Goal: Browse casually

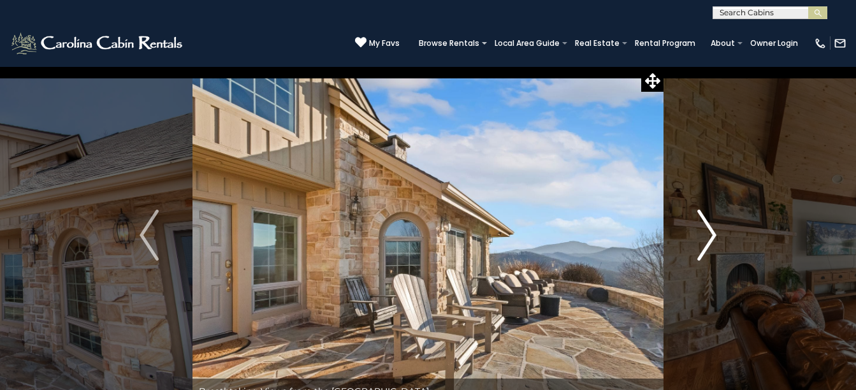
click at [712, 236] on img "Next" at bounding box center [706, 235] width 19 height 51
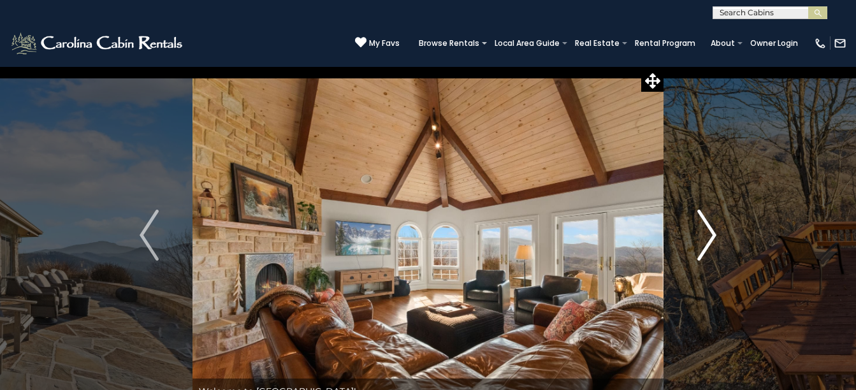
click at [712, 236] on img "Next" at bounding box center [706, 235] width 19 height 51
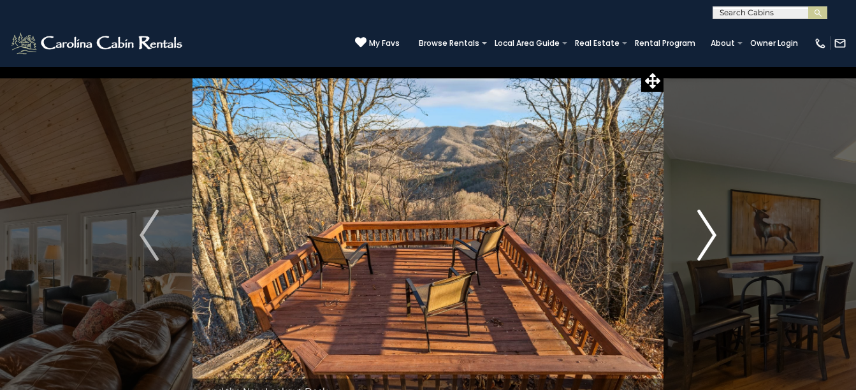
click at [712, 236] on img "Next" at bounding box center [706, 235] width 19 height 51
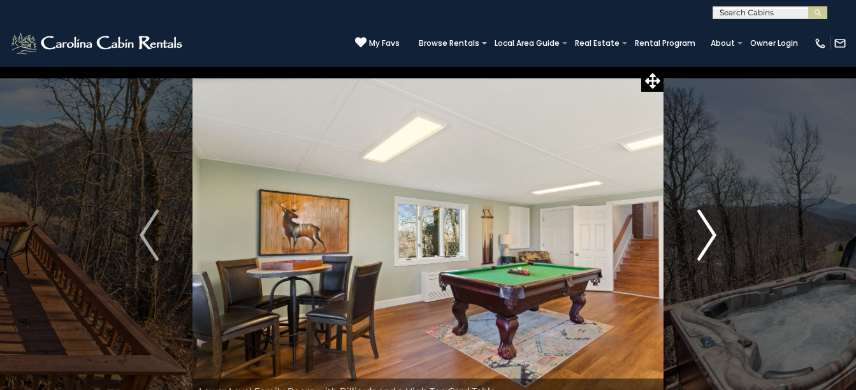
click at [712, 236] on img "Next" at bounding box center [706, 235] width 19 height 51
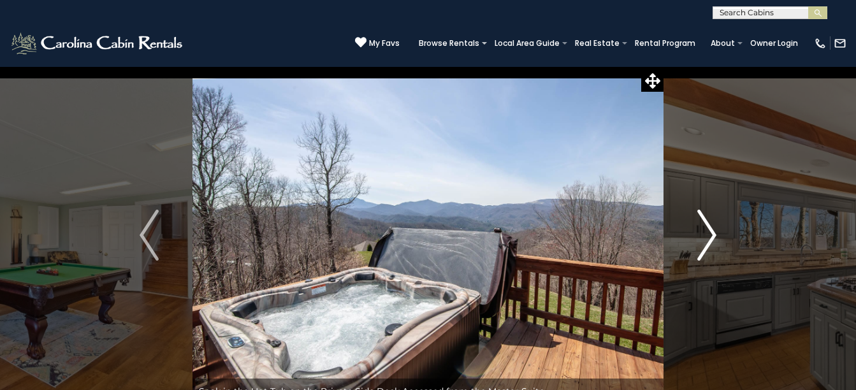
click at [712, 236] on img "Next" at bounding box center [706, 235] width 19 height 51
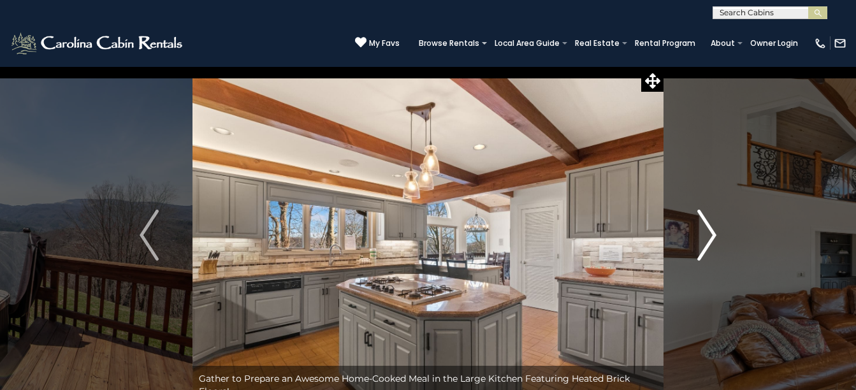
click at [712, 236] on img "Next" at bounding box center [706, 235] width 19 height 51
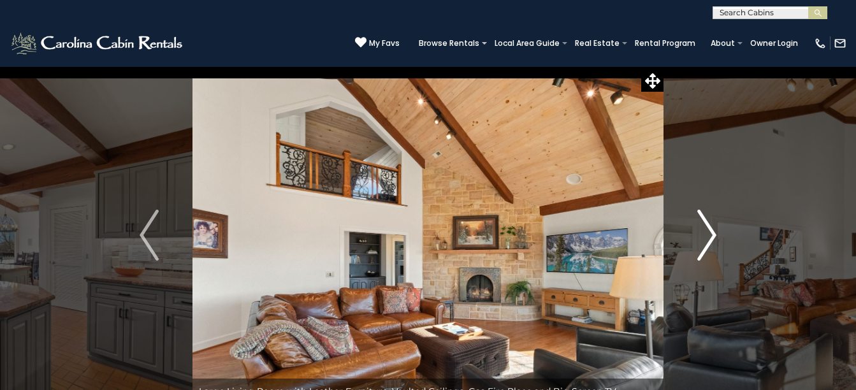
click at [712, 236] on img "Next" at bounding box center [706, 235] width 19 height 51
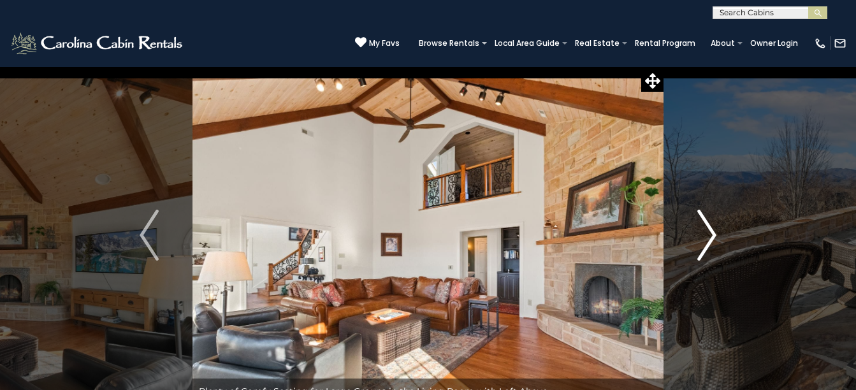
click at [712, 236] on img "Next" at bounding box center [706, 235] width 19 height 51
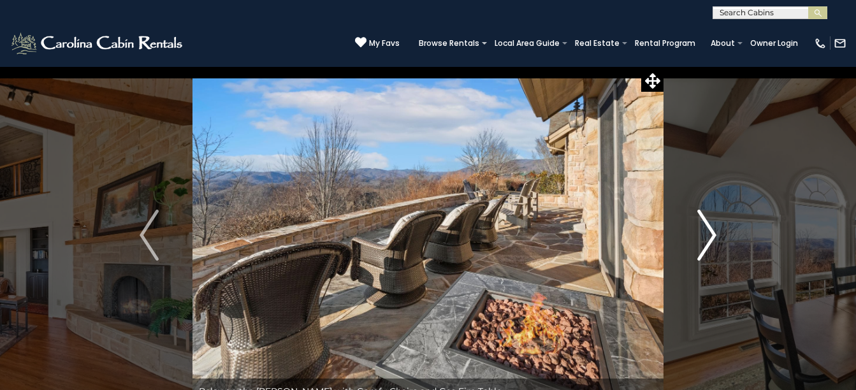
click at [712, 236] on img "Next" at bounding box center [706, 235] width 19 height 51
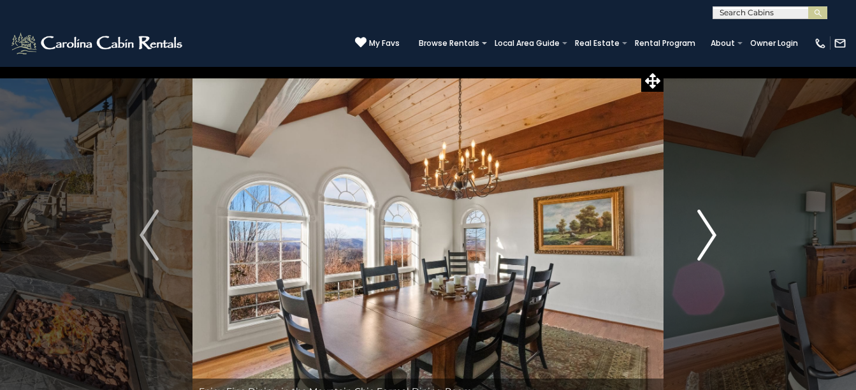
click at [712, 236] on img "Next" at bounding box center [706, 235] width 19 height 51
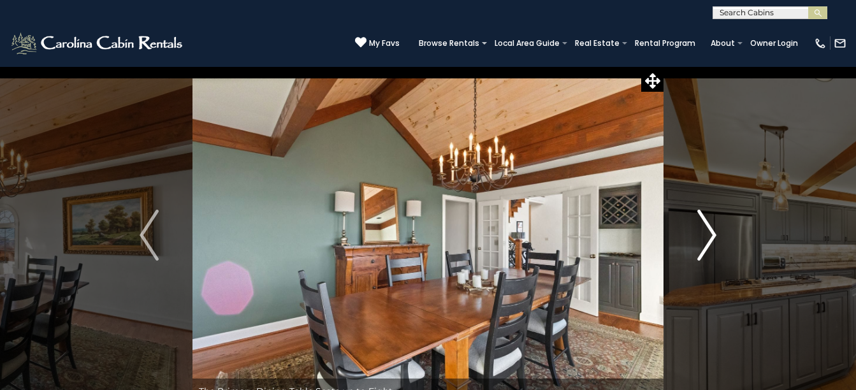
click at [712, 236] on img "Next" at bounding box center [706, 235] width 19 height 51
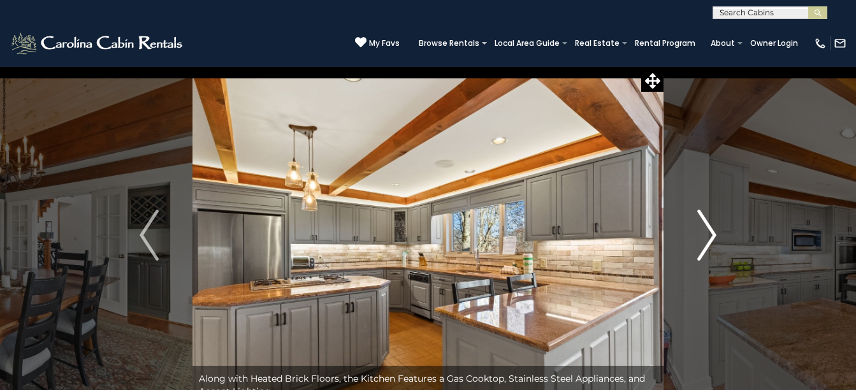
click at [712, 236] on img "Next" at bounding box center [706, 235] width 19 height 51
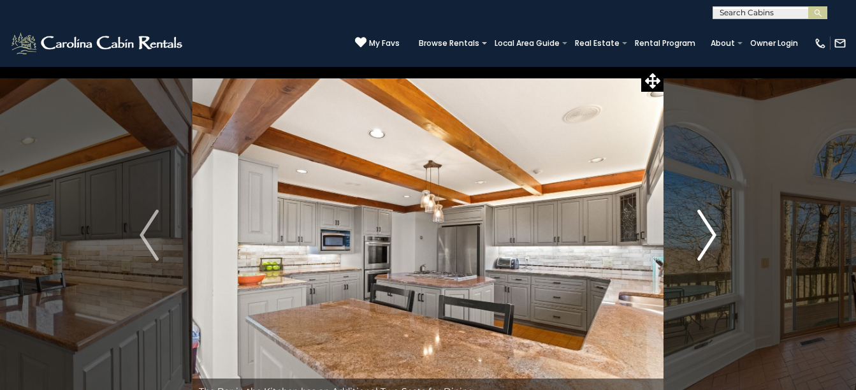
click at [712, 236] on img "Next" at bounding box center [706, 235] width 19 height 51
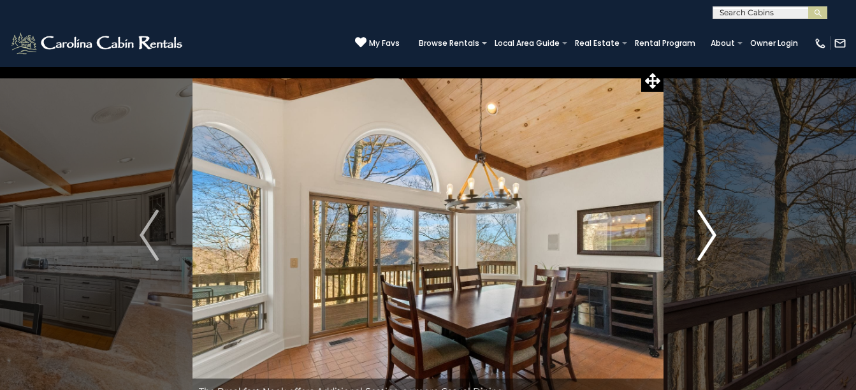
click at [712, 236] on img "Next" at bounding box center [706, 235] width 19 height 51
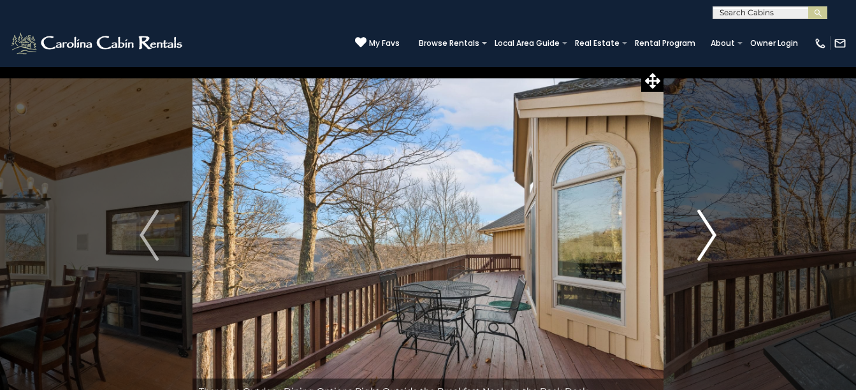
click at [712, 236] on img "Next" at bounding box center [706, 235] width 19 height 51
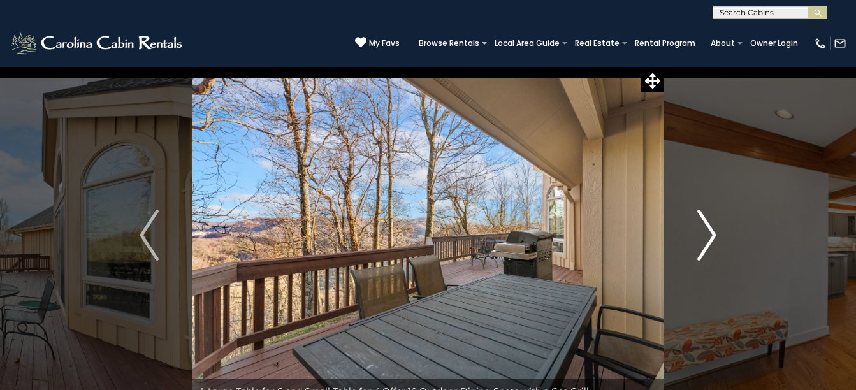
click at [712, 236] on img "Next" at bounding box center [706, 235] width 19 height 51
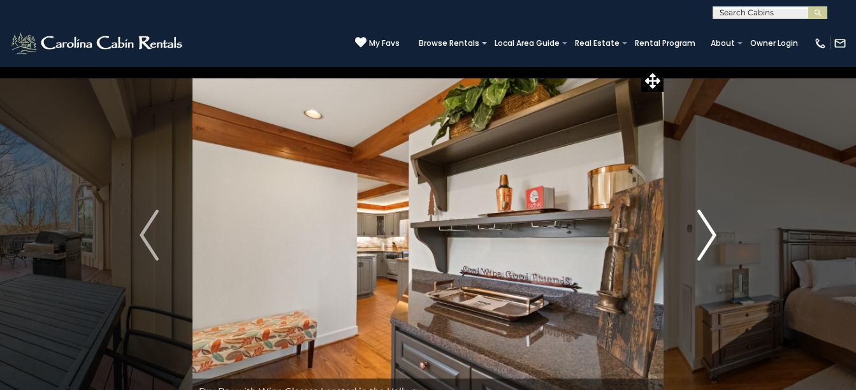
click at [712, 236] on img "Next" at bounding box center [706, 235] width 19 height 51
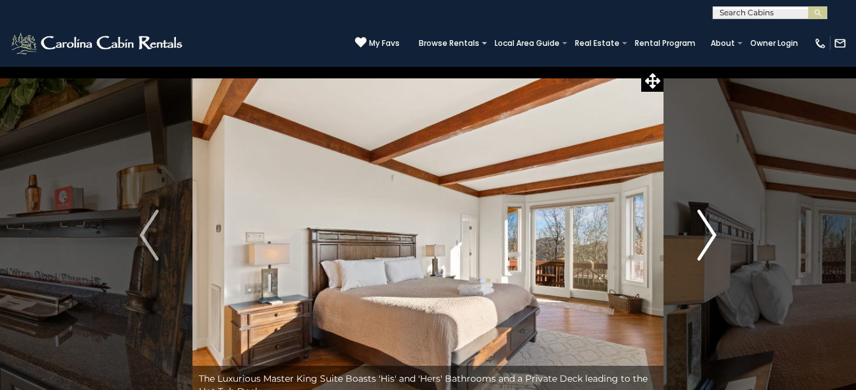
click at [712, 236] on img "Next" at bounding box center [706, 235] width 19 height 51
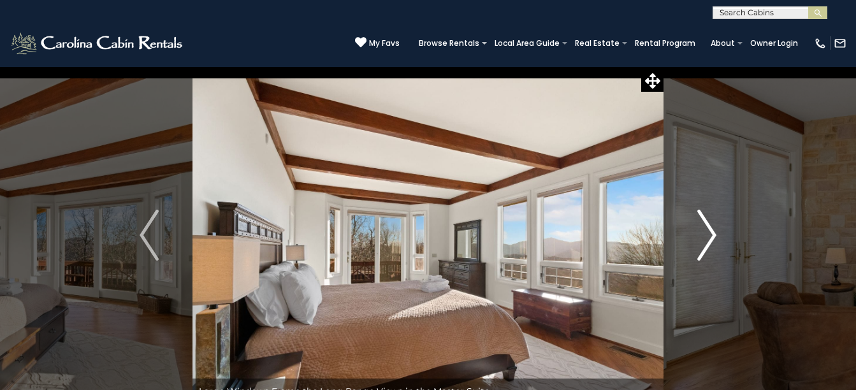
click at [712, 236] on img "Next" at bounding box center [706, 235] width 19 height 51
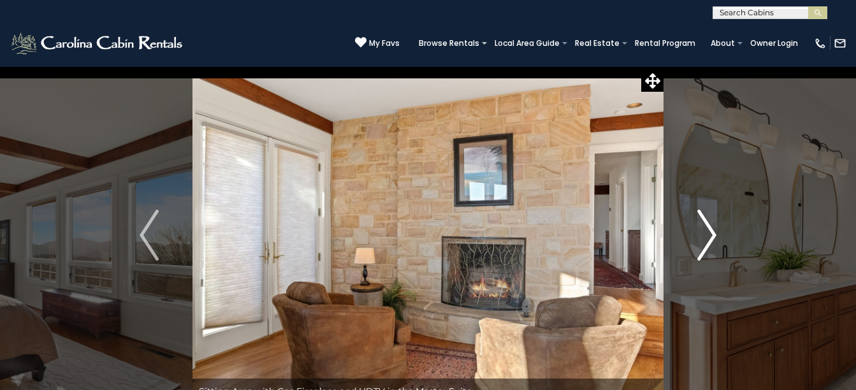
click at [712, 236] on img "Next" at bounding box center [706, 235] width 19 height 51
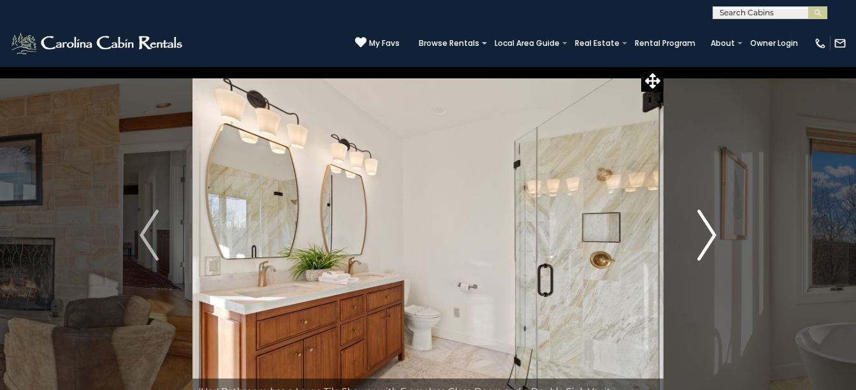
click at [712, 236] on img "Next" at bounding box center [706, 235] width 19 height 51
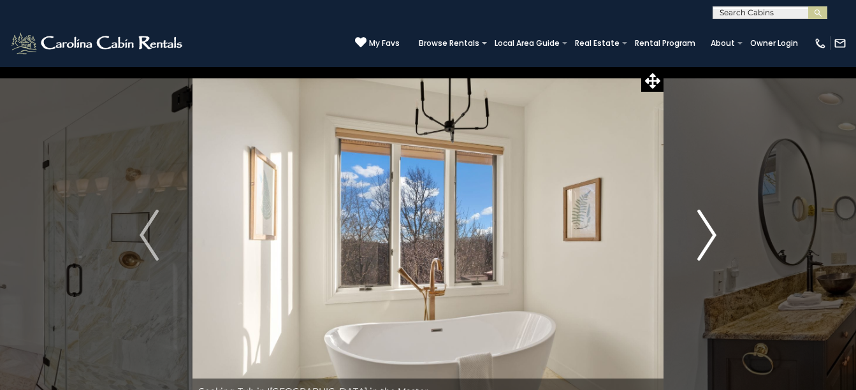
click at [712, 236] on img "Next" at bounding box center [706, 235] width 19 height 51
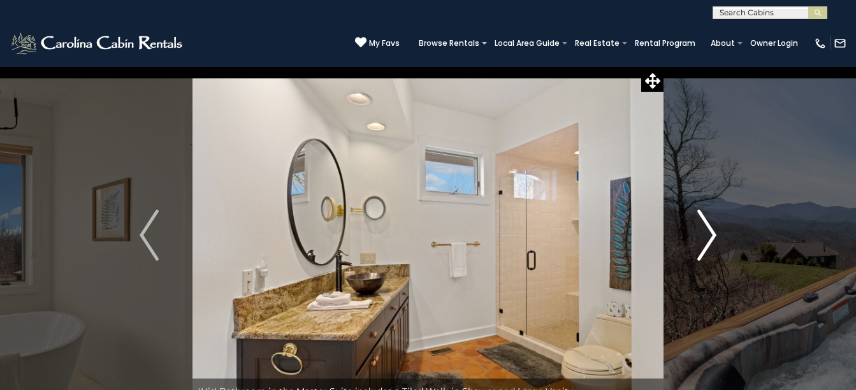
click at [712, 236] on img "Next" at bounding box center [706, 235] width 19 height 51
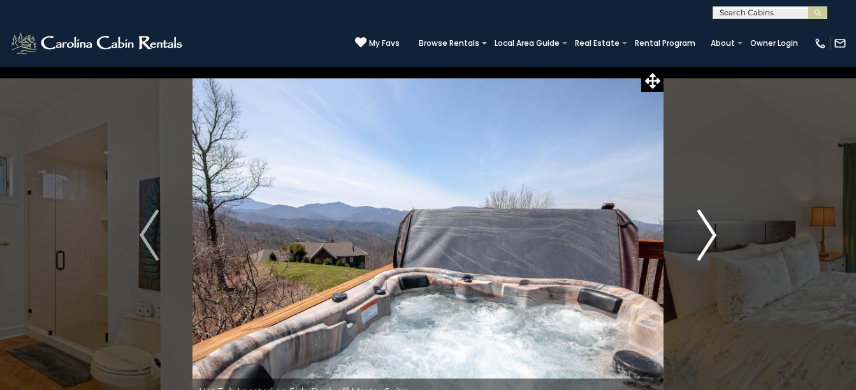
click at [712, 236] on img "Next" at bounding box center [706, 235] width 19 height 51
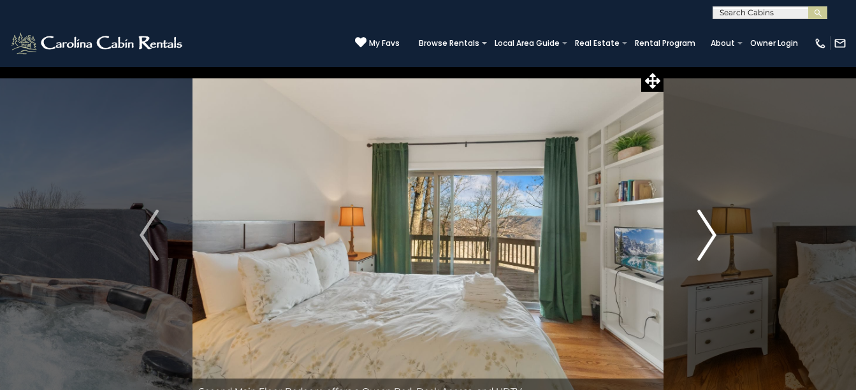
click at [712, 236] on img "Next" at bounding box center [706, 235] width 19 height 51
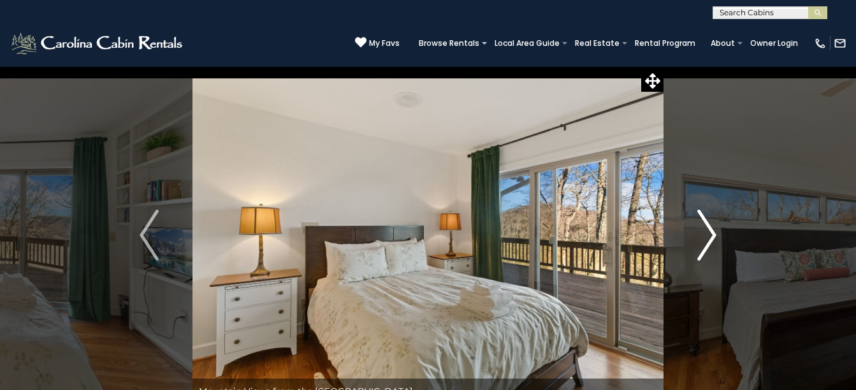
click at [712, 236] on img "Next" at bounding box center [706, 235] width 19 height 51
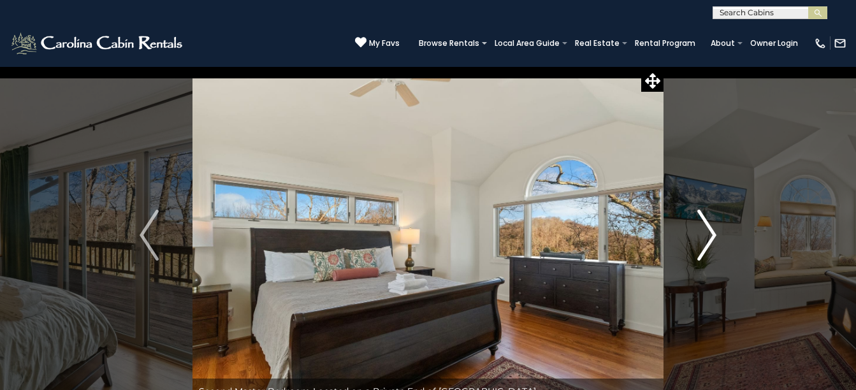
click at [712, 236] on img "Next" at bounding box center [706, 235] width 19 height 51
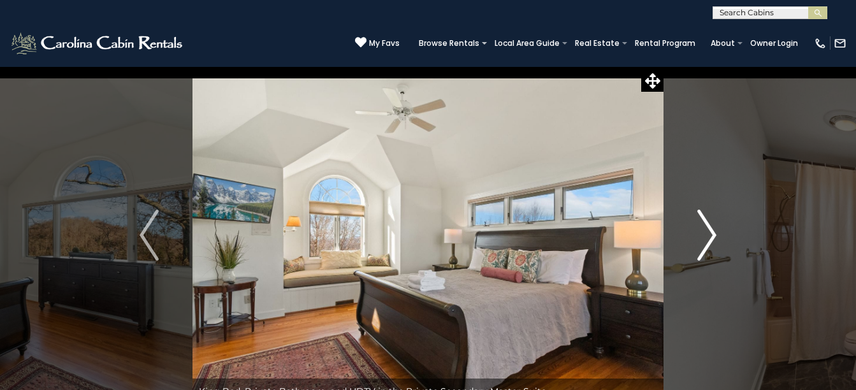
click at [712, 236] on img "Next" at bounding box center [706, 235] width 19 height 51
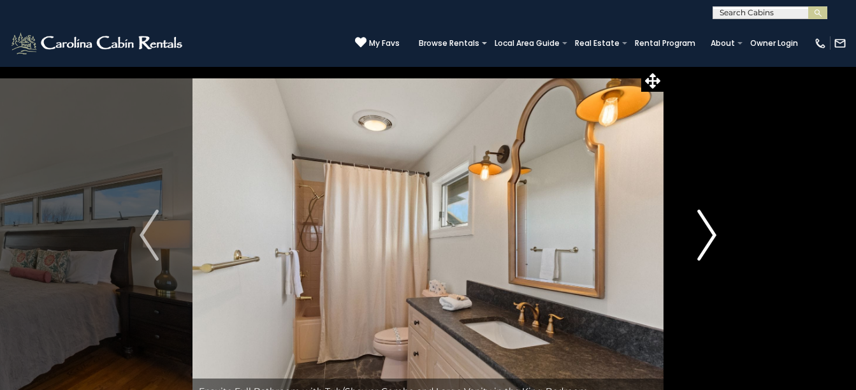
click at [712, 236] on img "Next" at bounding box center [706, 235] width 19 height 51
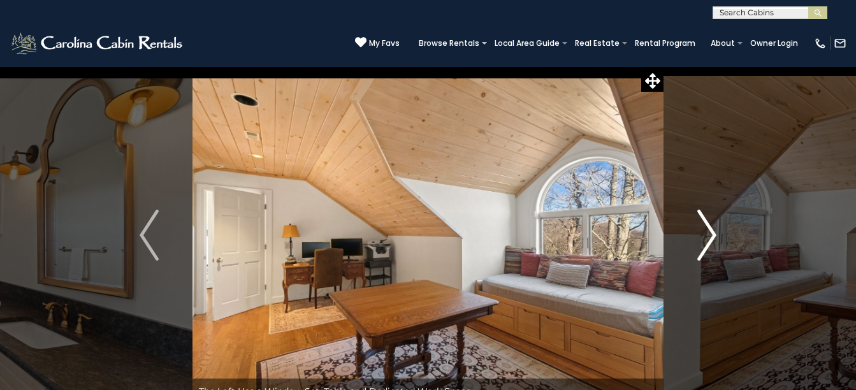
click at [712, 236] on img "Next" at bounding box center [706, 235] width 19 height 51
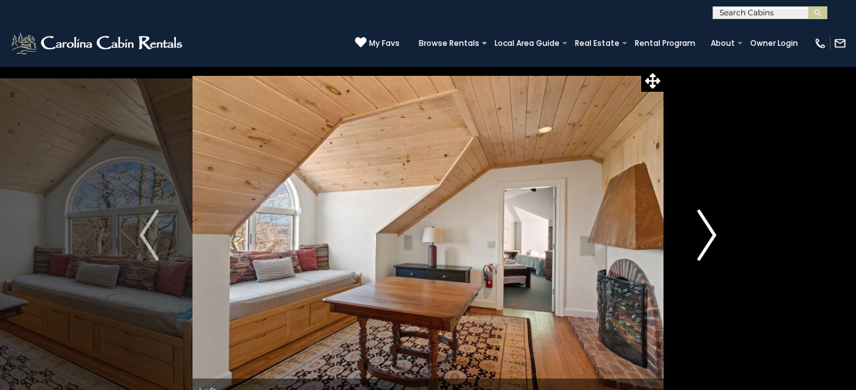
click at [712, 236] on img "Next" at bounding box center [706, 235] width 19 height 51
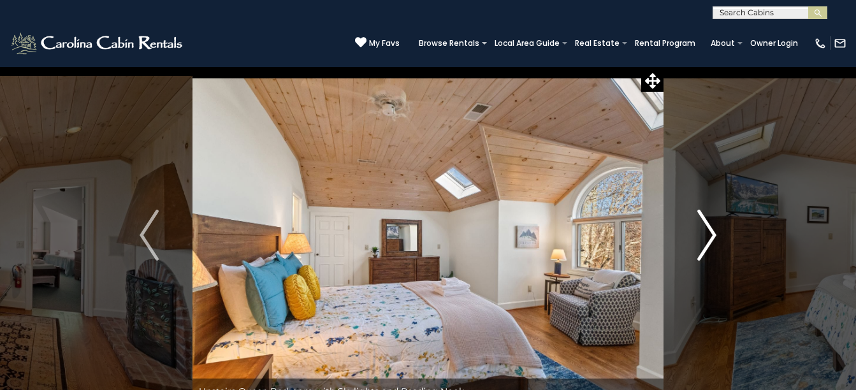
click at [712, 236] on img "Next" at bounding box center [706, 235] width 19 height 51
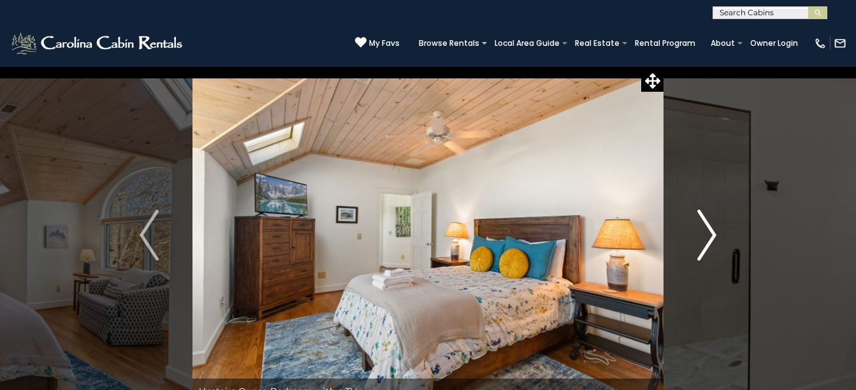
click at [712, 236] on img "Next" at bounding box center [706, 235] width 19 height 51
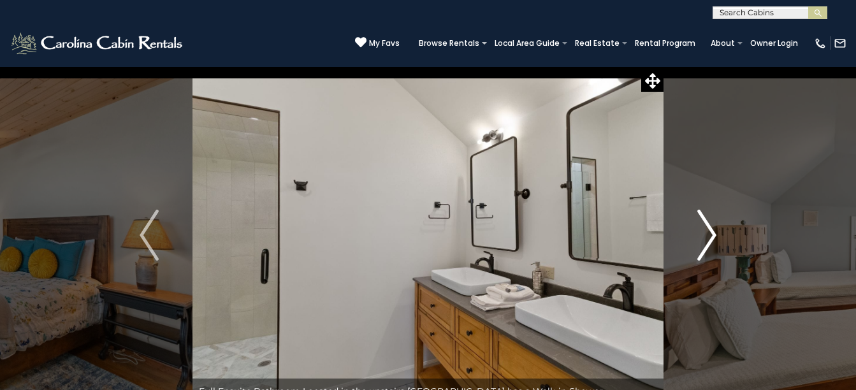
click at [712, 236] on img "Next" at bounding box center [706, 235] width 19 height 51
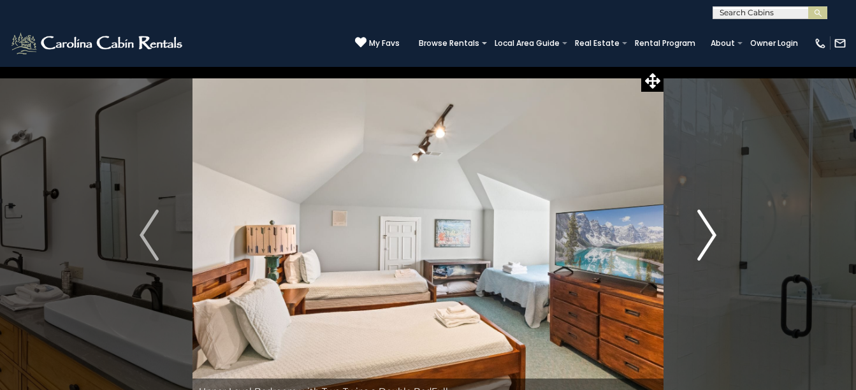
click at [712, 236] on img "Next" at bounding box center [706, 235] width 19 height 51
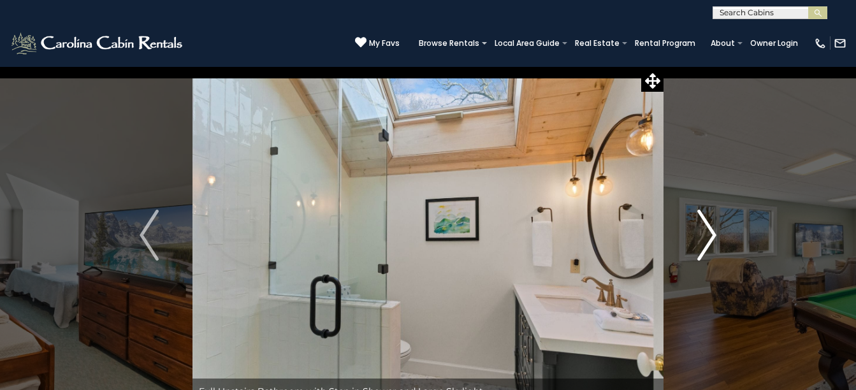
click at [712, 236] on img "Next" at bounding box center [706, 235] width 19 height 51
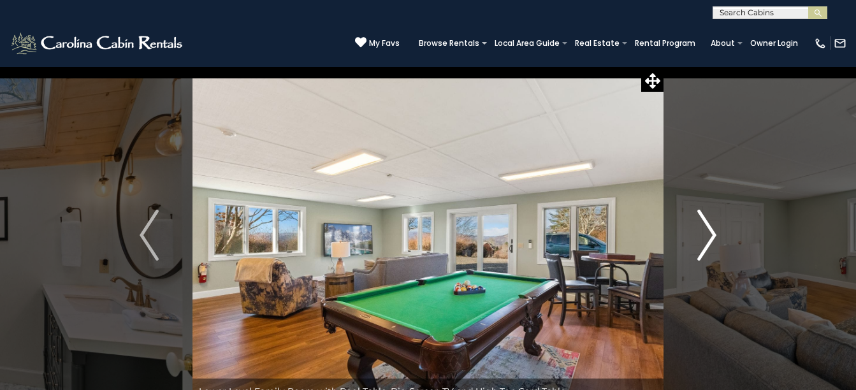
click at [712, 236] on img "Next" at bounding box center [706, 235] width 19 height 51
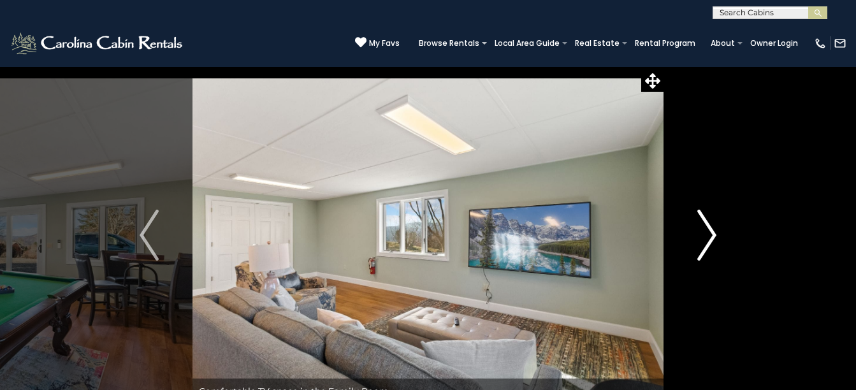
click at [712, 236] on img "Next" at bounding box center [706, 235] width 19 height 51
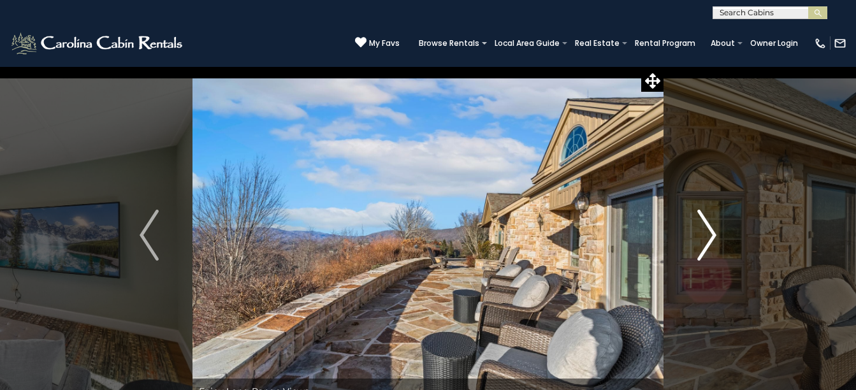
click at [712, 236] on img "Next" at bounding box center [706, 235] width 19 height 51
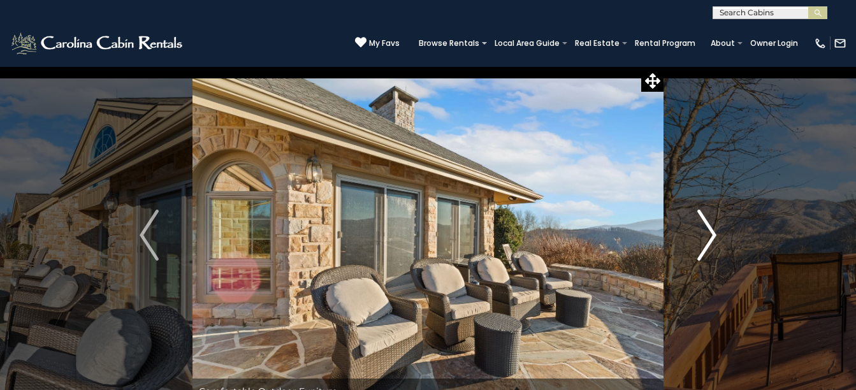
click at [712, 236] on img "Next" at bounding box center [706, 235] width 19 height 51
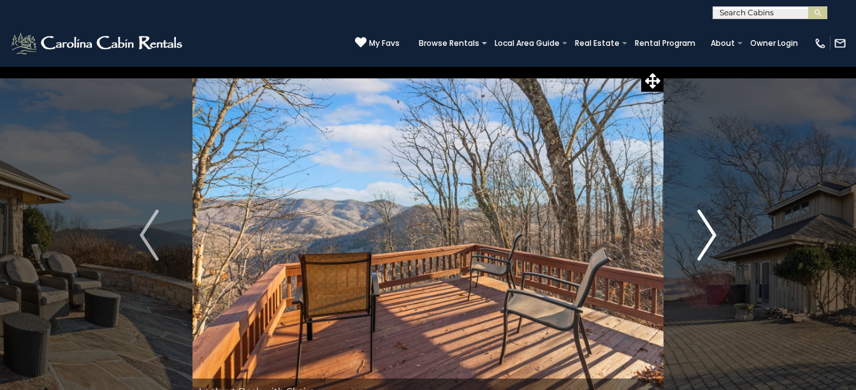
click at [712, 236] on img "Next" at bounding box center [706, 235] width 19 height 51
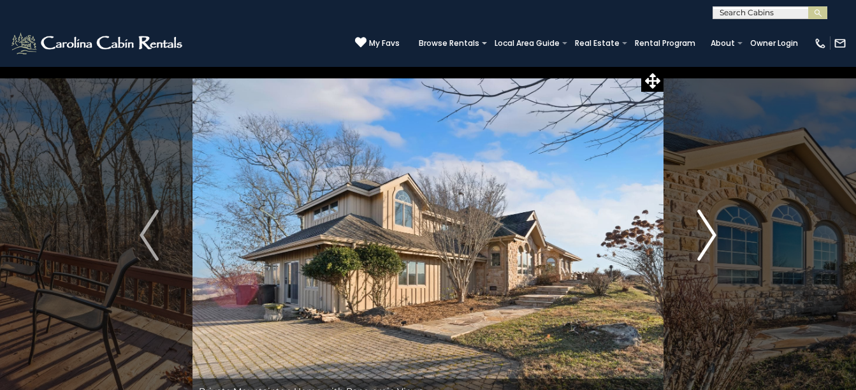
click at [712, 236] on img "Next" at bounding box center [706, 235] width 19 height 51
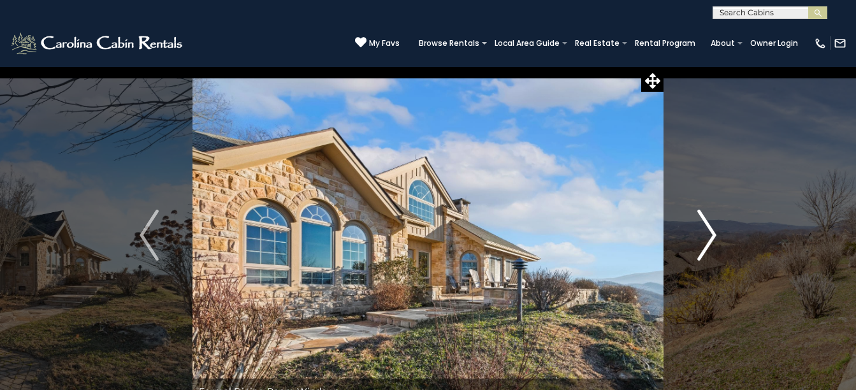
click at [712, 236] on img "Next" at bounding box center [706, 235] width 19 height 51
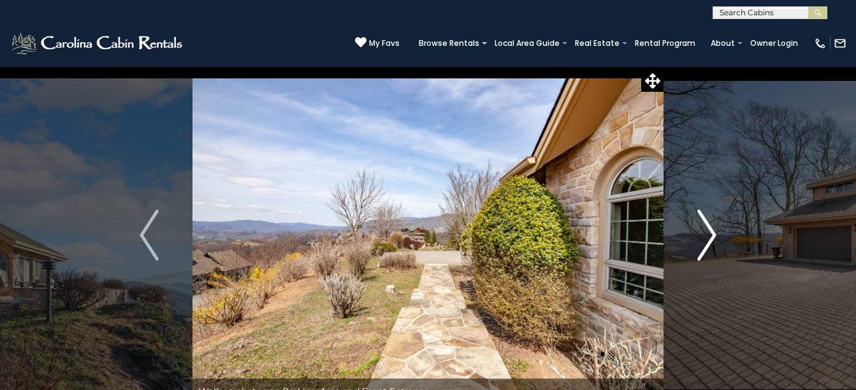
click at [712, 236] on img "Next" at bounding box center [706, 235] width 19 height 51
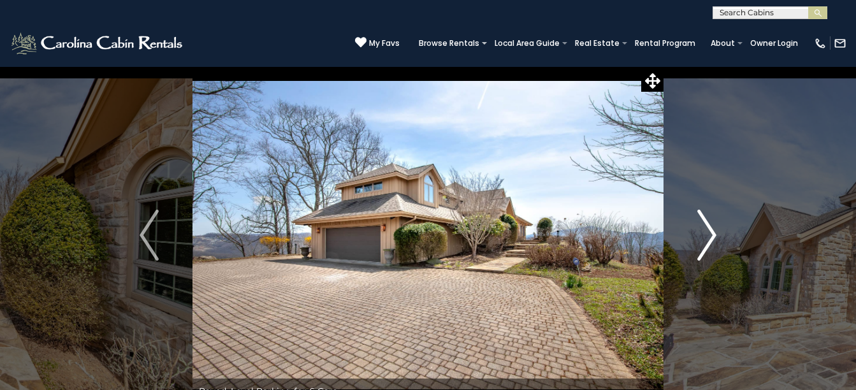
click at [712, 236] on img "Next" at bounding box center [706, 235] width 19 height 51
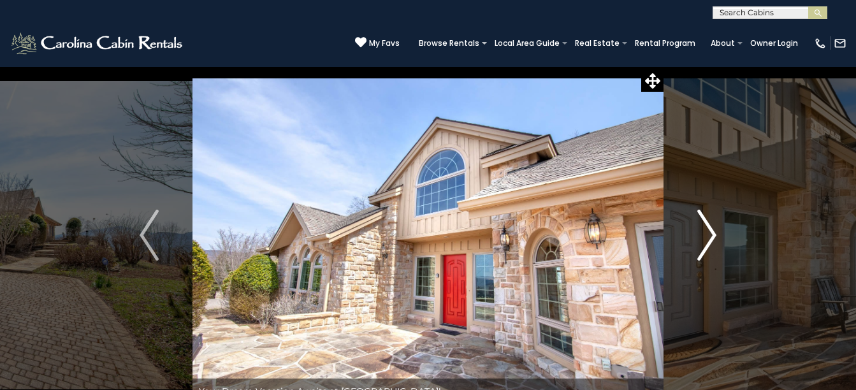
click at [712, 236] on img "Next" at bounding box center [706, 235] width 19 height 51
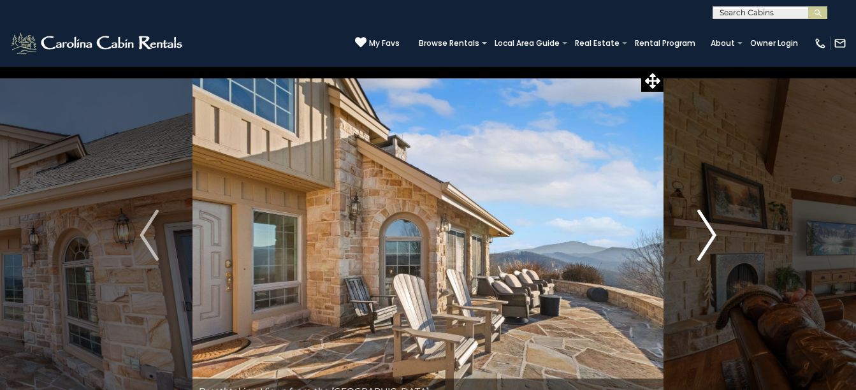
click at [712, 236] on img "Next" at bounding box center [706, 235] width 19 height 51
